Goal: Entertainment & Leisure: Consume media (video, audio)

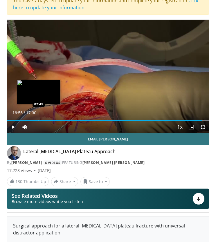
click at [38, 120] on div "Loaded : 100.00% 16:56 02:43" at bounding box center [108, 119] width 202 height 6
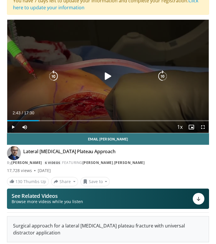
click at [107, 76] on icon "Video Player" at bounding box center [108, 77] width 12 height 12
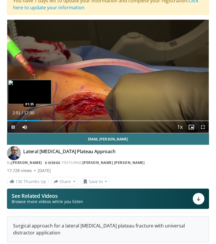
click at [26, 121] on div "Progress Bar" at bounding box center [26, 120] width 1 height 1
click at [17, 120] on div "Loaded : 15.10% 01:38 00:51" at bounding box center [108, 119] width 202 height 6
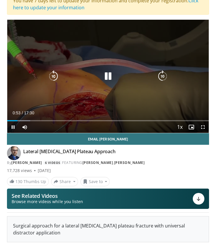
click at [108, 76] on icon "Video Player" at bounding box center [108, 77] width 12 height 12
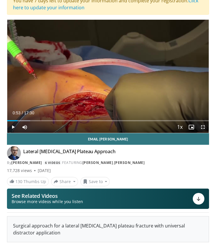
click at [204, 129] on span "Video Player" at bounding box center [203, 127] width 12 height 12
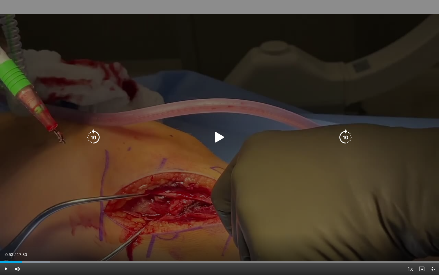
click at [164, 86] on div "10 seconds Tap to unmute" at bounding box center [219, 137] width 439 height 274
click at [216, 208] on div "10 seconds Tap to unmute" at bounding box center [219, 137] width 439 height 274
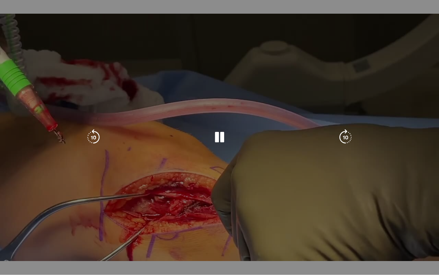
click at [216, 24] on div "10 seconds Tap to unmute" at bounding box center [219, 137] width 439 height 274
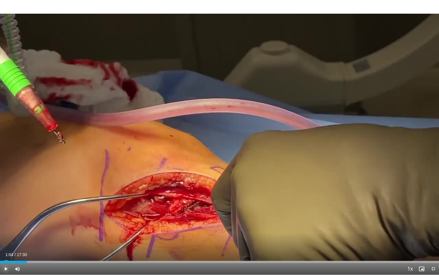
click at [6, 244] on span "Video Player" at bounding box center [6, 269] width 12 height 12
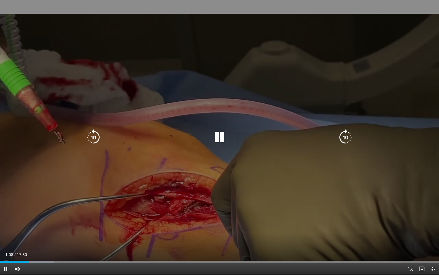
click at [216, 139] on icon "Video Player" at bounding box center [220, 137] width 16 height 16
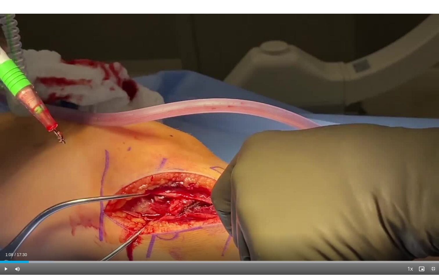
click at [216, 244] on span "Video Player" at bounding box center [434, 269] width 12 height 12
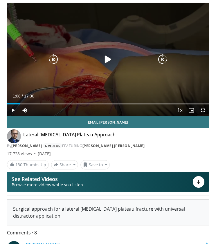
click at [100, 33] on div "10 seconds Tap to unmute" at bounding box center [108, 59] width 202 height 113
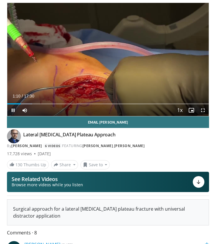
click at [203, 112] on span "Video Player" at bounding box center [203, 111] width 12 height 12
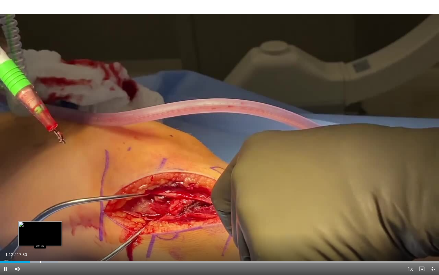
click at [40, 244] on div "Progress Bar" at bounding box center [40, 261] width 1 height 2
click at [52, 244] on div "Progress Bar" at bounding box center [52, 261] width 1 height 2
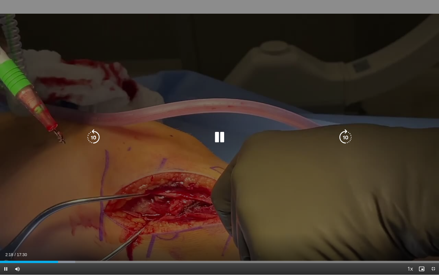
click at [216, 138] on icon "Video Player" at bounding box center [220, 137] width 16 height 16
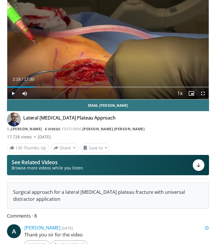
click at [82, 53] on div "10 seconds Tap to unmute" at bounding box center [108, 42] width 202 height 113
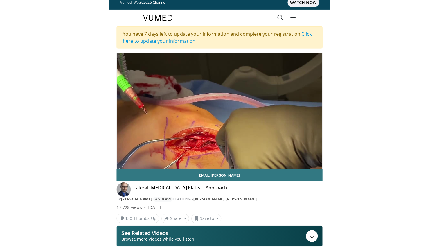
scroll to position [0, 0]
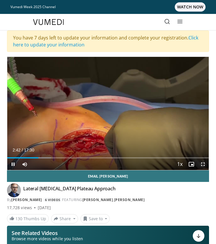
click at [203, 164] on span "Video Player" at bounding box center [203, 165] width 12 height 12
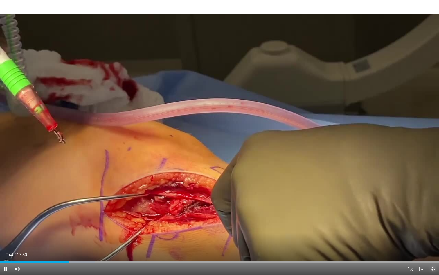
click at [216, 244] on span "Video Player" at bounding box center [434, 269] width 12 height 12
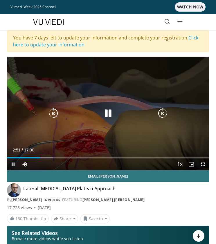
click at [106, 115] on icon "Video Player" at bounding box center [108, 114] width 12 height 12
click at [103, 107] on div "10 seconds Tap to unmute" at bounding box center [108, 113] width 202 height 113
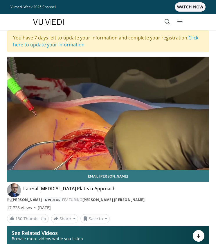
click at [110, 113] on div "10 seconds Tap to unmute" at bounding box center [108, 113] width 202 height 113
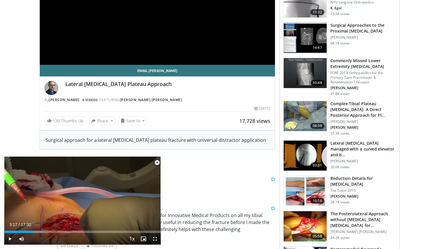
scroll to position [149, 0]
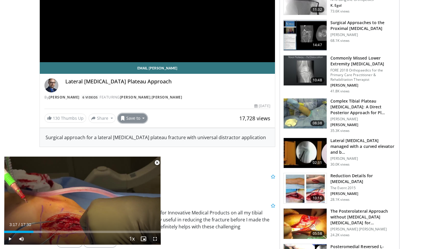
click at [144, 120] on button "Save to" at bounding box center [133, 118] width 30 height 9
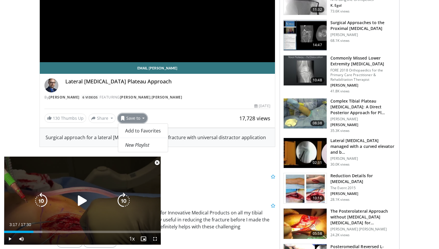
click at [78, 202] on icon "Video Player" at bounding box center [82, 201] width 16 height 16
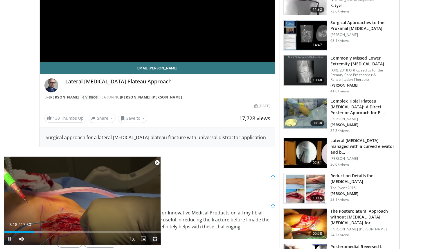
click at [155, 239] on span "Video Player" at bounding box center [155, 239] width 12 height 12
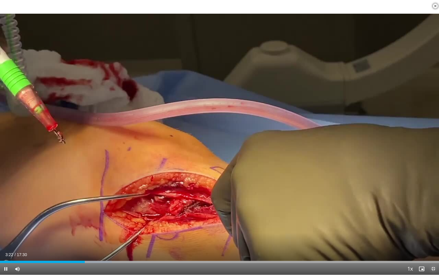
click at [216, 244] on span "Video Player" at bounding box center [434, 269] width 12 height 12
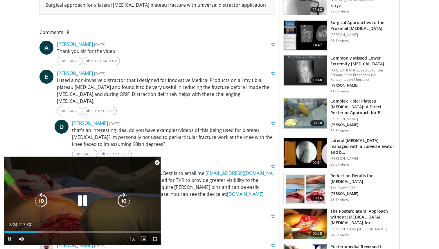
click at [83, 199] on icon "Video Player" at bounding box center [82, 201] width 16 height 16
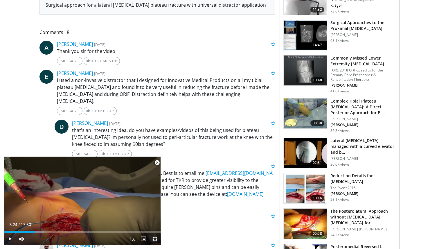
click at [155, 241] on span "Video Player" at bounding box center [155, 239] width 12 height 12
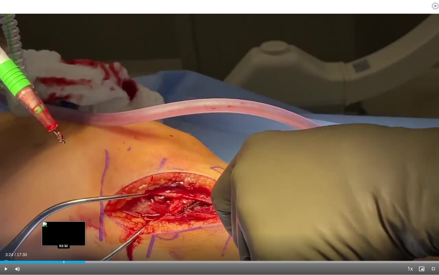
click at [64, 244] on div "Progress Bar" at bounding box center [64, 261] width 1 height 2
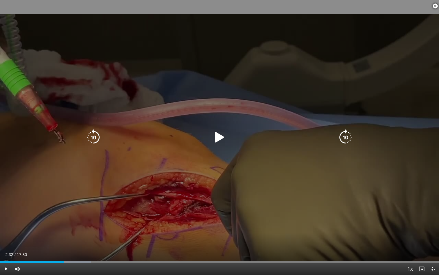
click at [216, 137] on icon "Video Player" at bounding box center [220, 137] width 16 height 16
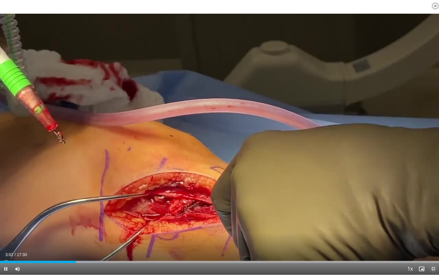
click at [216, 244] on span "Video Player" at bounding box center [434, 269] width 12 height 12
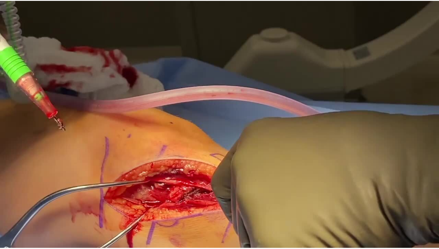
scroll to position [0, 0]
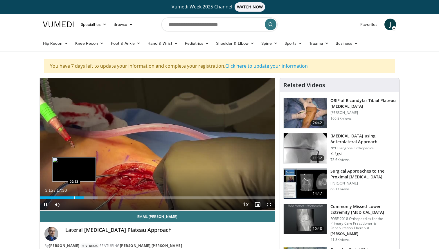
click at [74, 198] on div "Progress Bar" at bounding box center [74, 197] width 1 height 2
click at [60, 197] on div "Progress Bar" at bounding box center [60, 197] width 1 height 2
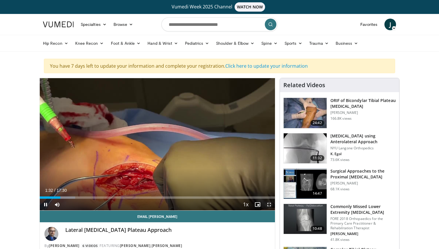
click at [216, 204] on span "Video Player" at bounding box center [270, 205] width 12 height 12
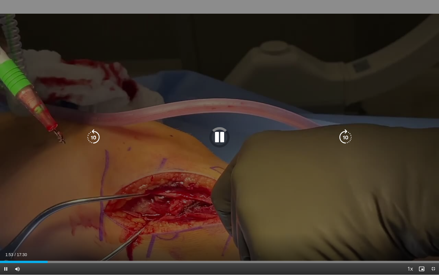
click at [216, 137] on icon "Video Player" at bounding box center [220, 137] width 16 height 16
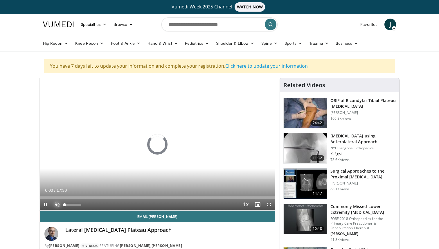
click at [57, 205] on span "Video Player" at bounding box center [57, 205] width 12 height 12
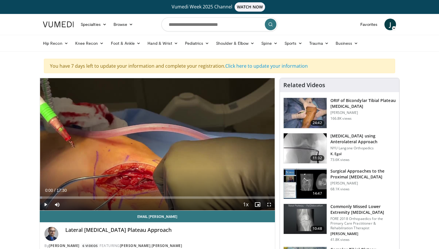
click at [47, 205] on span "Video Player" at bounding box center [46, 205] width 12 height 12
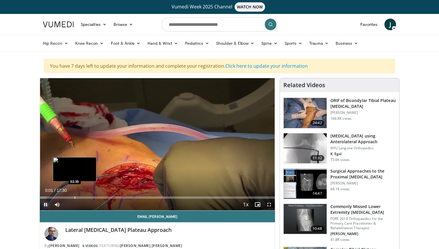
click at [75, 198] on div "Progress Bar" at bounding box center [75, 197] width 1 height 2
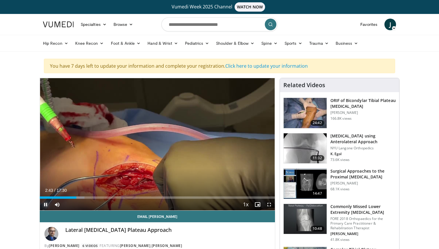
click at [44, 204] on span "Video Player" at bounding box center [46, 205] width 12 height 12
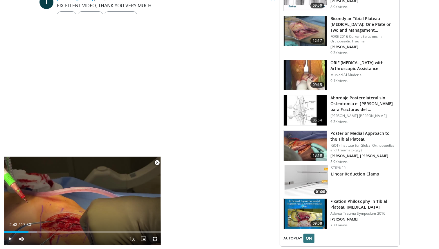
scroll to position [594, 0]
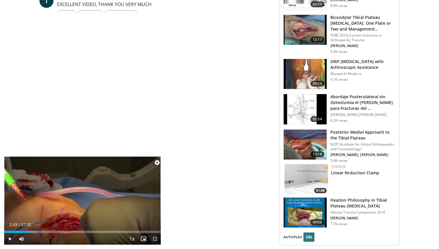
click at [155, 239] on span "Video Player" at bounding box center [155, 239] width 12 height 12
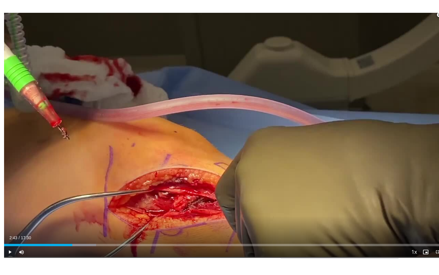
scroll to position [462, 0]
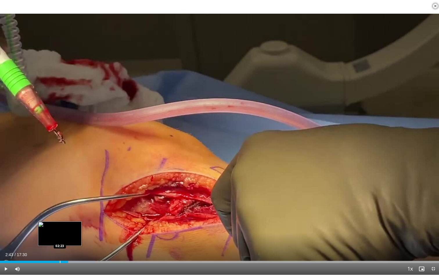
click at [60, 249] on div "Progress Bar" at bounding box center [60, 261] width 1 height 2
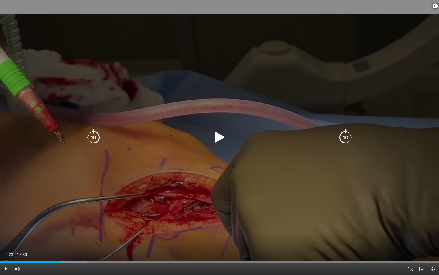
click at [218, 138] on icon "Video Player" at bounding box center [220, 137] width 16 height 16
click at [219, 137] on icon "Video Player" at bounding box center [220, 137] width 16 height 16
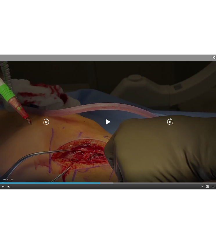
scroll to position [267, 0]
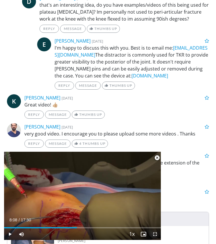
click at [157, 235] on span "Video Player" at bounding box center [155, 235] width 12 height 12
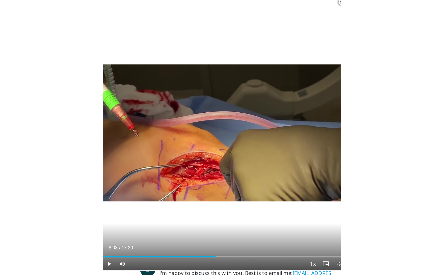
scroll to position [284, 0]
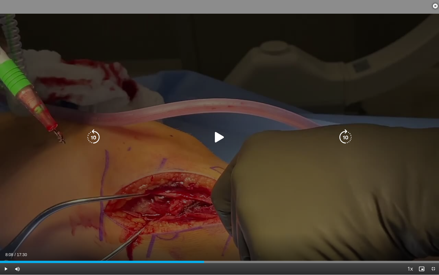
click at [218, 142] on icon "Video Player" at bounding box center [220, 137] width 16 height 16
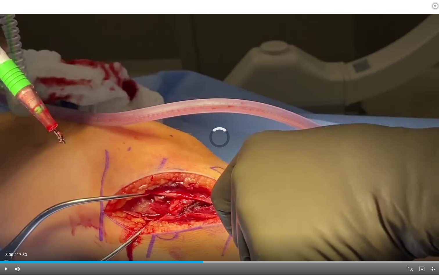
drag, startPoint x: 204, startPoint y: 261, endPoint x: 114, endPoint y: 264, distance: 89.6
click at [114, 249] on div "Current Time 8:06 / Duration 17:30 Play Skip Backward Skip Forward Mute 25% Loa…" at bounding box center [219, 269] width 439 height 12
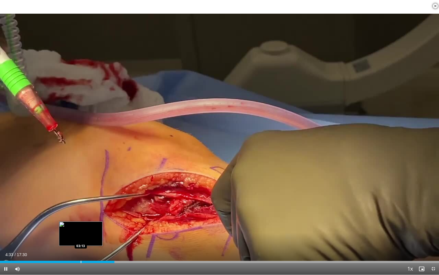
click at [81, 249] on div "Progress Bar" at bounding box center [81, 261] width 1 height 2
click at [89, 249] on div "Progress Bar" at bounding box center [89, 261] width 1 height 2
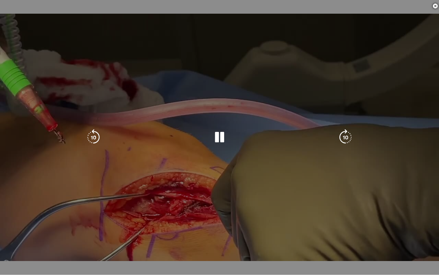
click at [7, 249] on div "10 seconds Tap to unmute" at bounding box center [219, 137] width 439 height 274
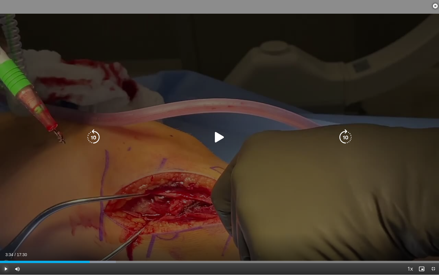
click at [7, 249] on span "Video Player" at bounding box center [6, 269] width 12 height 12
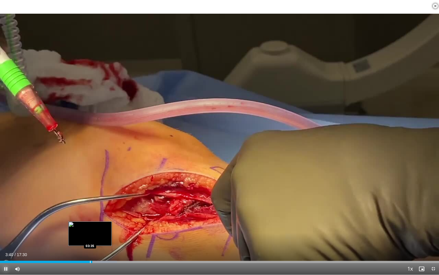
click at [90, 249] on div "Progress Bar" at bounding box center [90, 261] width 1 height 2
click at [88, 249] on div "Progress Bar" at bounding box center [88, 261] width 1 height 2
click at [6, 249] on span "Video Player" at bounding box center [6, 269] width 12 height 12
click at [81, 249] on div "Progress Bar" at bounding box center [81, 261] width 1 height 2
click at [5, 249] on span "Video Player" at bounding box center [6, 269] width 12 height 12
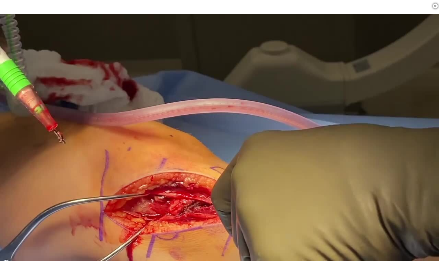
click at [5, 249] on div "10 seconds Tap to unmute" at bounding box center [219, 137] width 439 height 274
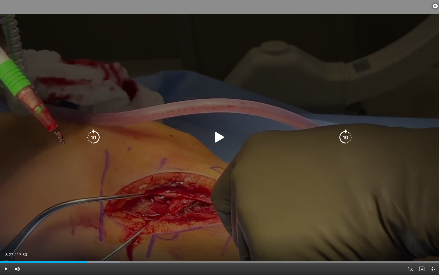
click at [217, 135] on icon "Video Player" at bounding box center [220, 137] width 16 height 16
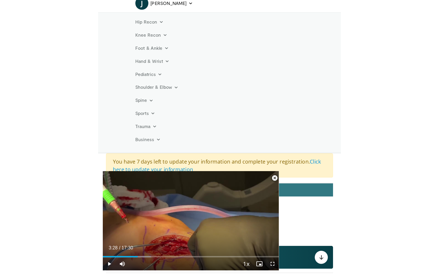
scroll to position [106, 0]
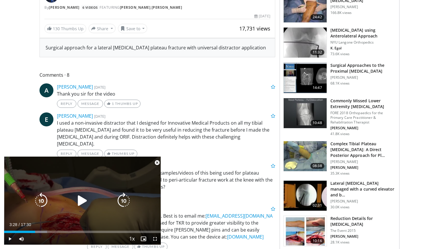
click at [81, 199] on icon "Video Player" at bounding box center [82, 201] width 16 height 16
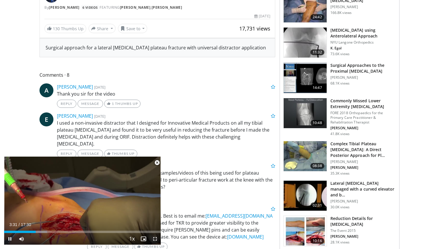
click at [153, 236] on span "Video Player" at bounding box center [155, 239] width 12 height 12
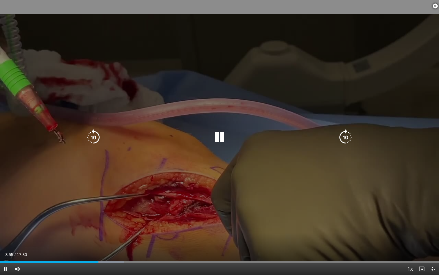
click at [91, 138] on icon "Video Player" at bounding box center [93, 137] width 16 height 16
click at [217, 138] on icon "Video Player" at bounding box center [220, 137] width 16 height 16
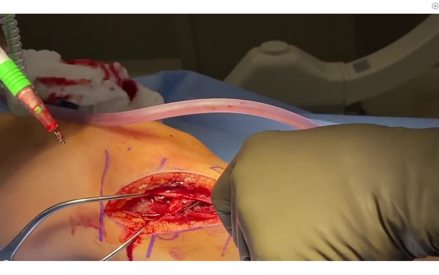
click at [217, 138] on div "10 seconds Tap to unmute" at bounding box center [219, 137] width 439 height 274
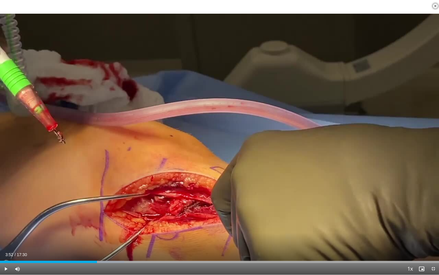
click at [217, 138] on div "10 seconds Tap to unmute" at bounding box center [219, 137] width 439 height 274
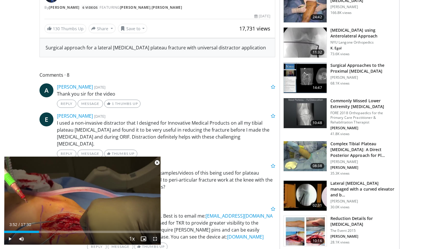
click at [153, 238] on span "Video Player" at bounding box center [155, 239] width 12 height 12
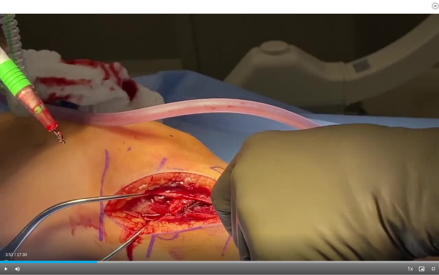
click at [436, 3] on span "Video Player" at bounding box center [436, 6] width 12 height 12
click at [434, 249] on span "Video Player" at bounding box center [434, 269] width 12 height 12
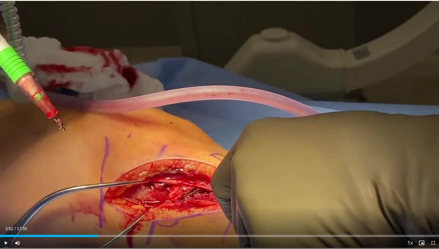
scroll to position [0, 0]
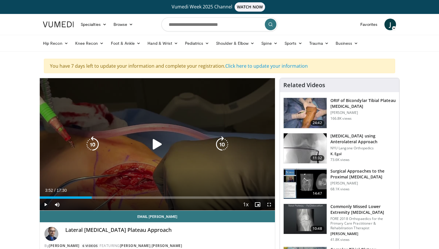
click at [157, 144] on icon "Video Player" at bounding box center [157, 144] width 16 height 16
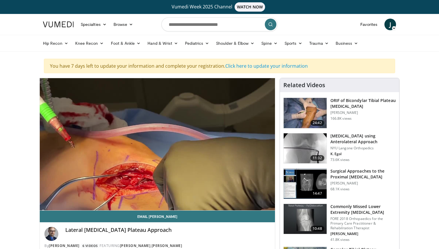
click at [157, 144] on div "10 seconds Tap to unmute" at bounding box center [157, 144] width 235 height 132
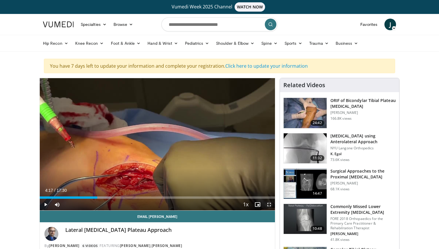
click at [266, 206] on span "Video Player" at bounding box center [270, 205] width 12 height 12
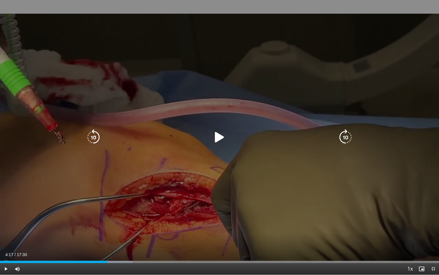
click at [222, 137] on icon "Video Player" at bounding box center [220, 137] width 16 height 16
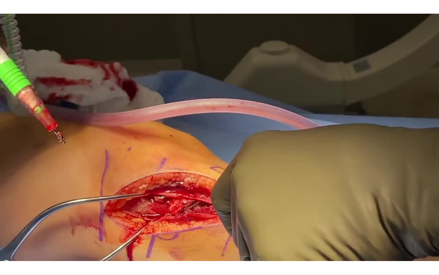
click at [218, 136] on div "10 seconds Tap to unmute" at bounding box center [219, 137] width 439 height 274
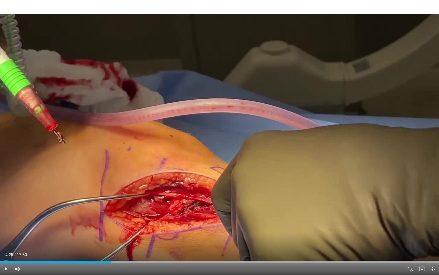
click at [218, 136] on div "10 seconds Tap to unmute" at bounding box center [219, 137] width 439 height 274
click at [106, 249] on div "Progress Bar" at bounding box center [106, 261] width 1 height 2
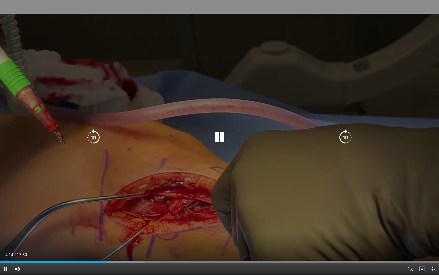
click at [219, 142] on icon "Video Player" at bounding box center [220, 137] width 16 height 16
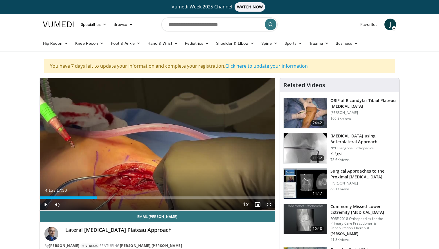
click at [265, 204] on span "Video Player" at bounding box center [270, 205] width 12 height 12
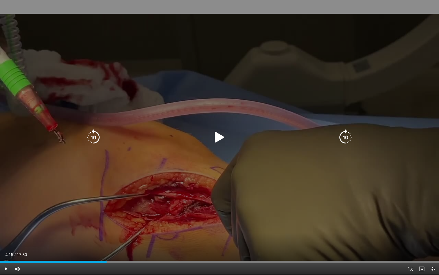
click at [216, 139] on icon "Video Player" at bounding box center [220, 137] width 16 height 16
click at [219, 138] on icon "Video Player" at bounding box center [220, 137] width 16 height 16
click at [220, 135] on icon "Video Player" at bounding box center [220, 137] width 16 height 16
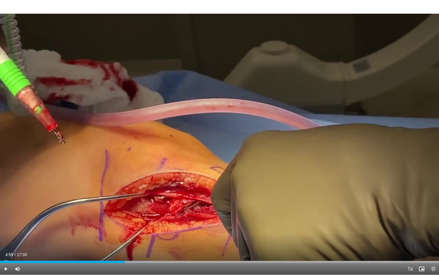
click at [435, 249] on span "Video Player" at bounding box center [434, 269] width 12 height 12
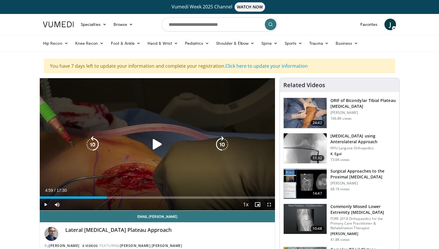
click at [157, 138] on icon "Video Player" at bounding box center [157, 144] width 16 height 16
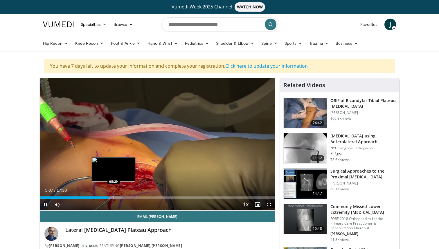
click at [114, 198] on div "Progress Bar" at bounding box center [114, 197] width 1 height 2
click at [119, 198] on div "Progress Bar" at bounding box center [119, 197] width 1 height 2
click at [123, 198] on div "Progress Bar" at bounding box center [123, 197] width 1 height 2
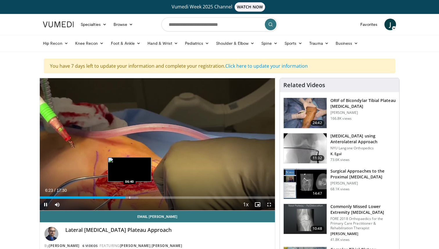
click at [129, 196] on div "Loaded : 41.91% 06:23 06:40" at bounding box center [157, 196] width 235 height 6
click at [135, 196] on div "Progress Bar" at bounding box center [135, 197] width 1 height 2
click at [133, 197] on div "Progress Bar" at bounding box center [133, 197] width 1 height 2
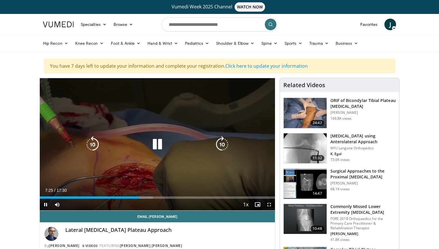
click at [156, 148] on icon "Video Player" at bounding box center [157, 144] width 16 height 16
click at [160, 143] on icon "Video Player" at bounding box center [157, 144] width 16 height 16
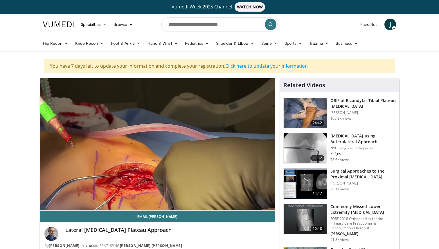
click at [160, 143] on div "10 seconds Tap to unmute" at bounding box center [157, 144] width 235 height 132
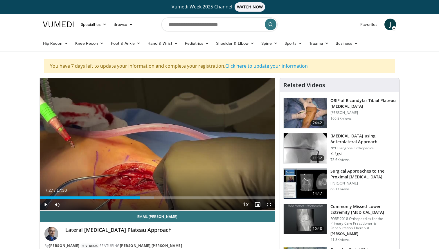
click at [160, 143] on div "10 seconds Tap to unmute" at bounding box center [157, 144] width 235 height 132
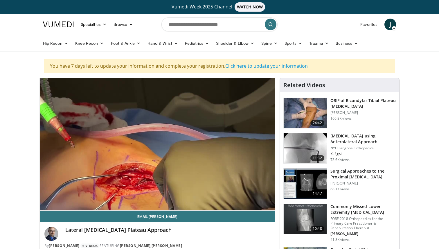
click at [160, 143] on div "10 seconds Tap to unmute" at bounding box center [157, 144] width 235 height 132
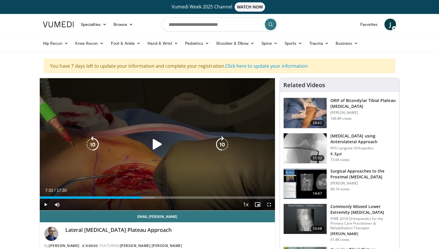
click at [176, 153] on div "10 seconds Tap to unmute" at bounding box center [157, 144] width 235 height 132
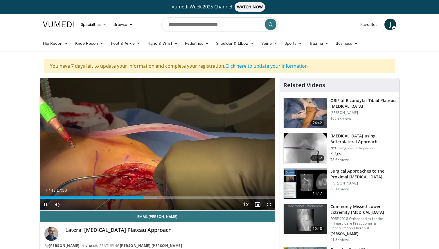
click at [271, 205] on span "Video Player" at bounding box center [270, 205] width 12 height 12
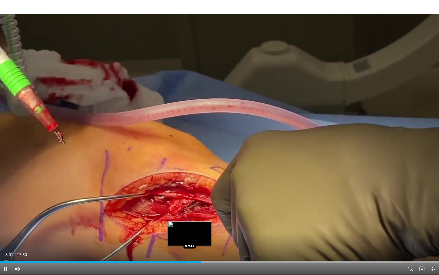
click at [189, 249] on div "Loaded : 51.43% 08:01 07:33" at bounding box center [219, 260] width 439 height 6
click at [173, 249] on div "Loaded : 51.91% 07:36 06:54" at bounding box center [219, 260] width 439 height 6
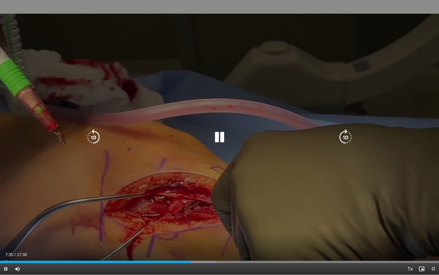
click at [215, 134] on icon "Video Player" at bounding box center [220, 137] width 16 height 16
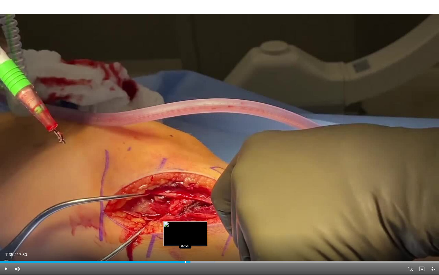
click at [185, 249] on div "Progress Bar" at bounding box center [185, 261] width 1 height 2
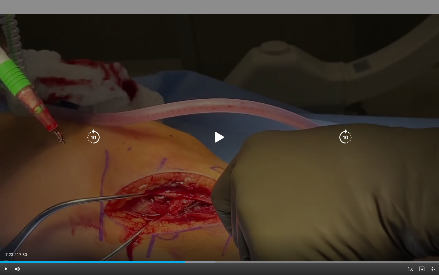
click at [222, 132] on icon "Video Player" at bounding box center [220, 137] width 16 height 16
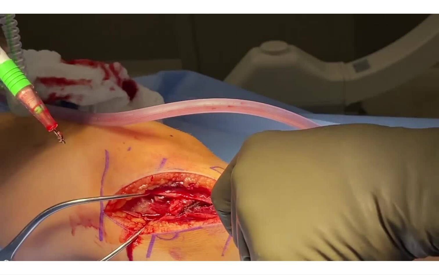
click at [222, 132] on div "10 seconds Tap to unmute" at bounding box center [219, 137] width 439 height 274
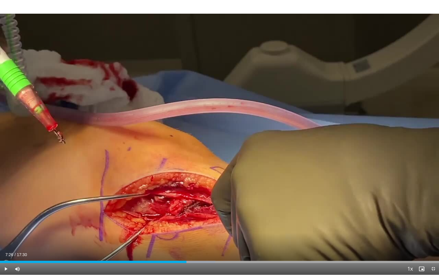
click at [222, 132] on div "10 seconds Tap to unmute" at bounding box center [219, 137] width 439 height 274
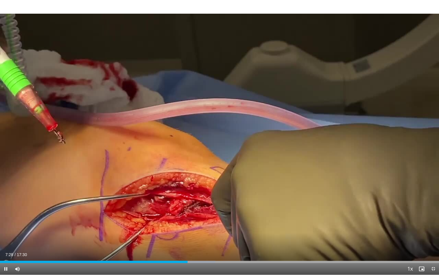
click at [222, 132] on div "10 seconds Tap to unmute" at bounding box center [219, 137] width 439 height 274
click at [439, 249] on video-js "**********" at bounding box center [219, 137] width 439 height 275
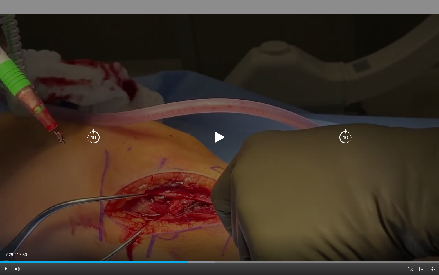
click at [214, 122] on div "10 seconds Tap to unmute" at bounding box center [219, 137] width 439 height 274
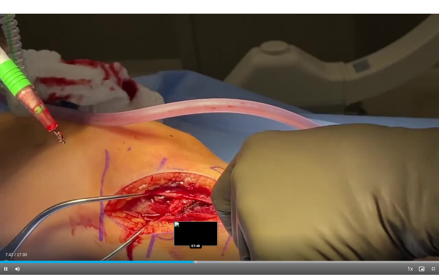
click at [196, 249] on div "Progress Bar" at bounding box center [196, 261] width 1 height 2
click at [205, 249] on div "Progress Bar" at bounding box center [205, 261] width 1 height 2
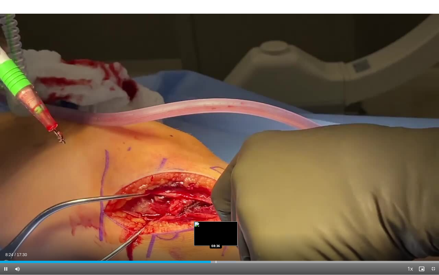
click at [216, 249] on div "Progress Bar" at bounding box center [216, 261] width 1 height 2
click at [221, 249] on div "Progress Bar" at bounding box center [221, 261] width 1 height 2
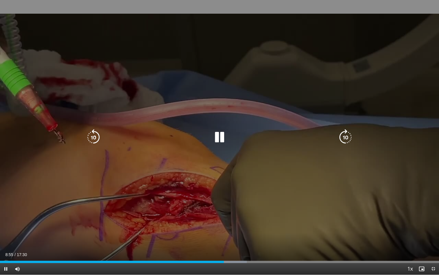
click at [222, 141] on icon "Video Player" at bounding box center [220, 137] width 16 height 16
